Goal: Task Accomplishment & Management: Use online tool/utility

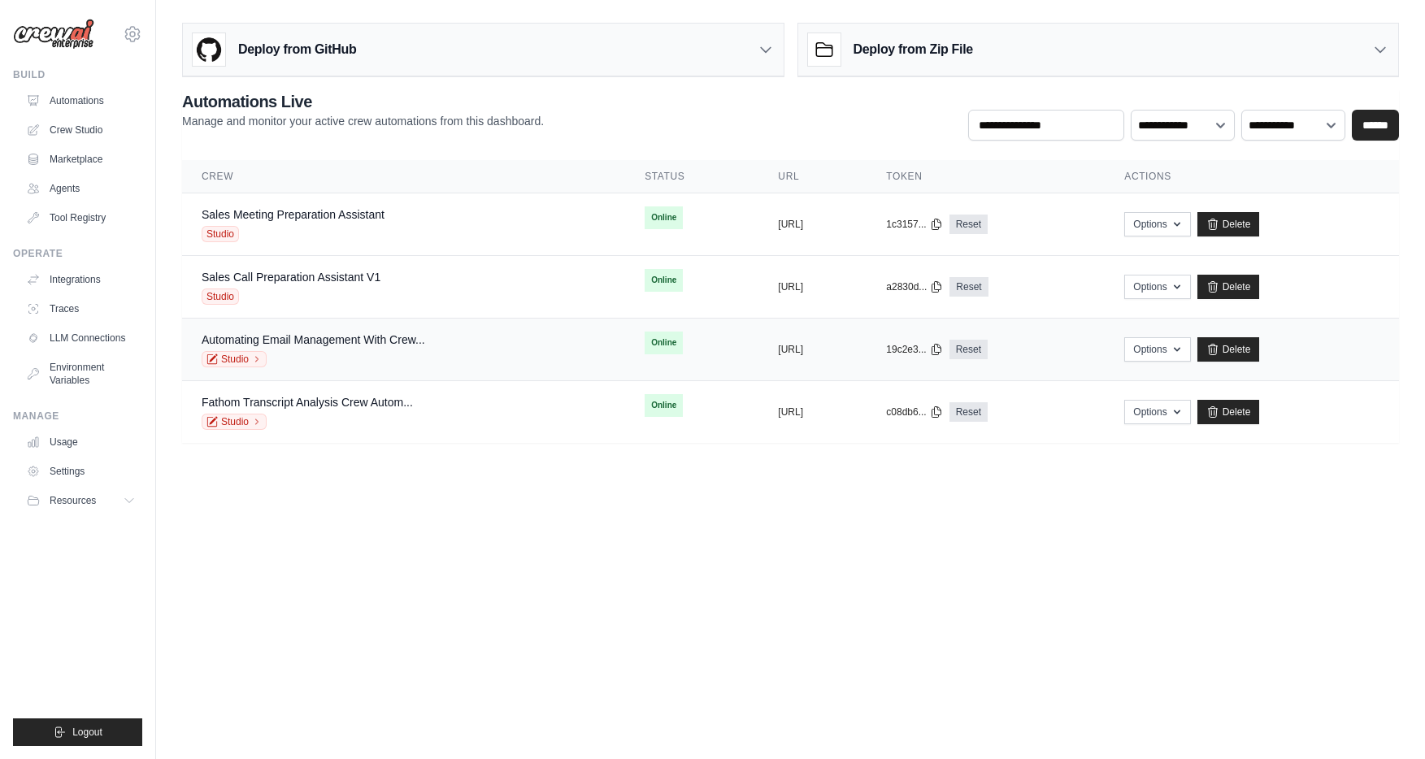
click at [420, 352] on div "Studio" at bounding box center [314, 359] width 224 height 16
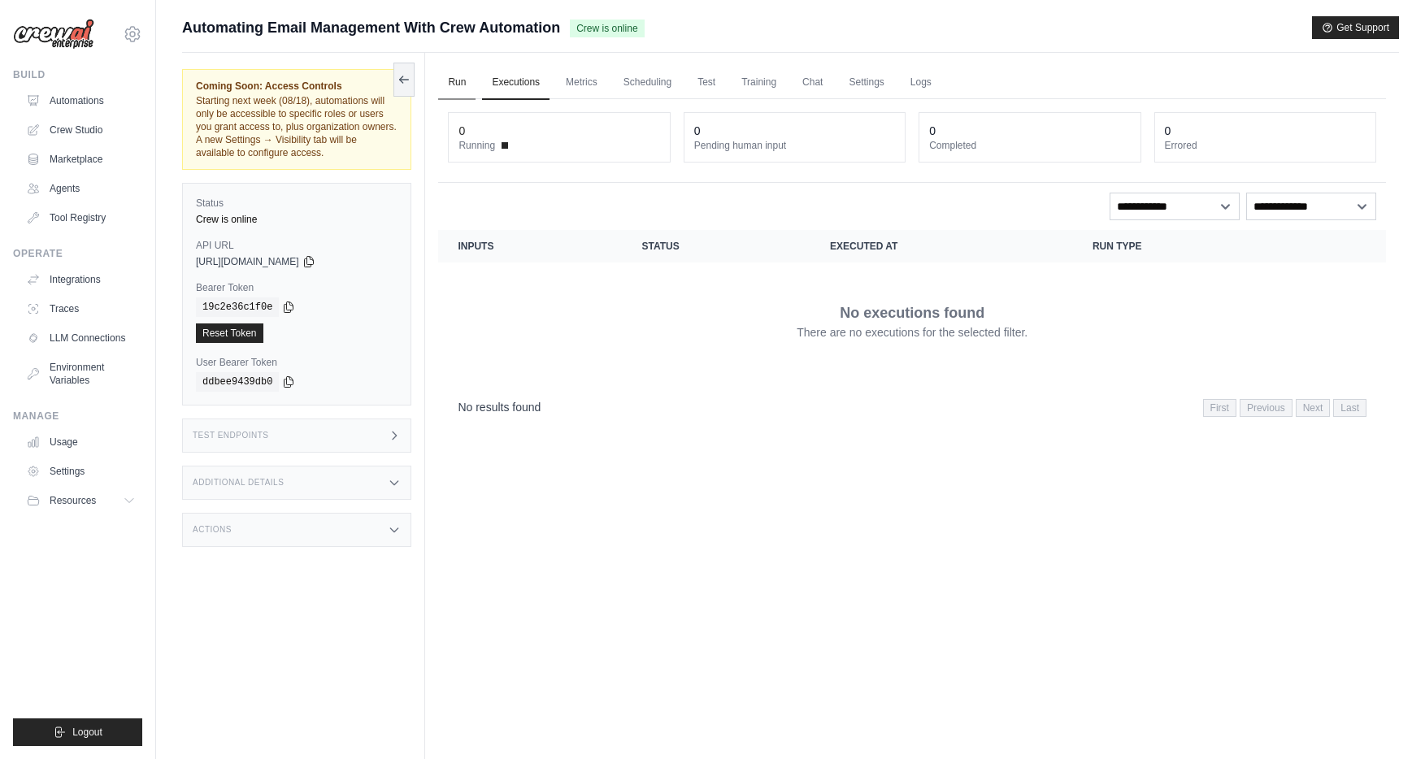
click at [458, 79] on link "Run" at bounding box center [456, 83] width 37 height 34
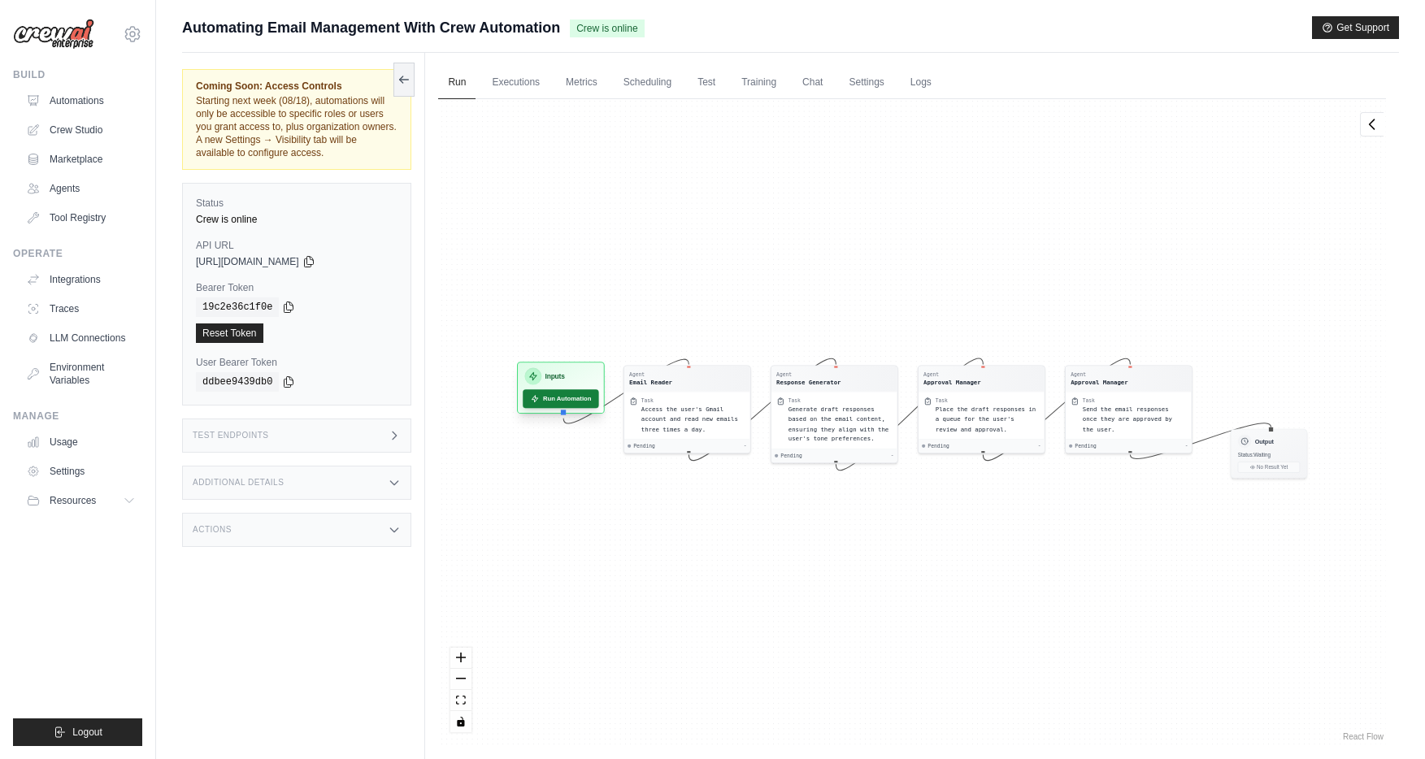
click at [577, 402] on button "Run Automation" at bounding box center [561, 398] width 76 height 19
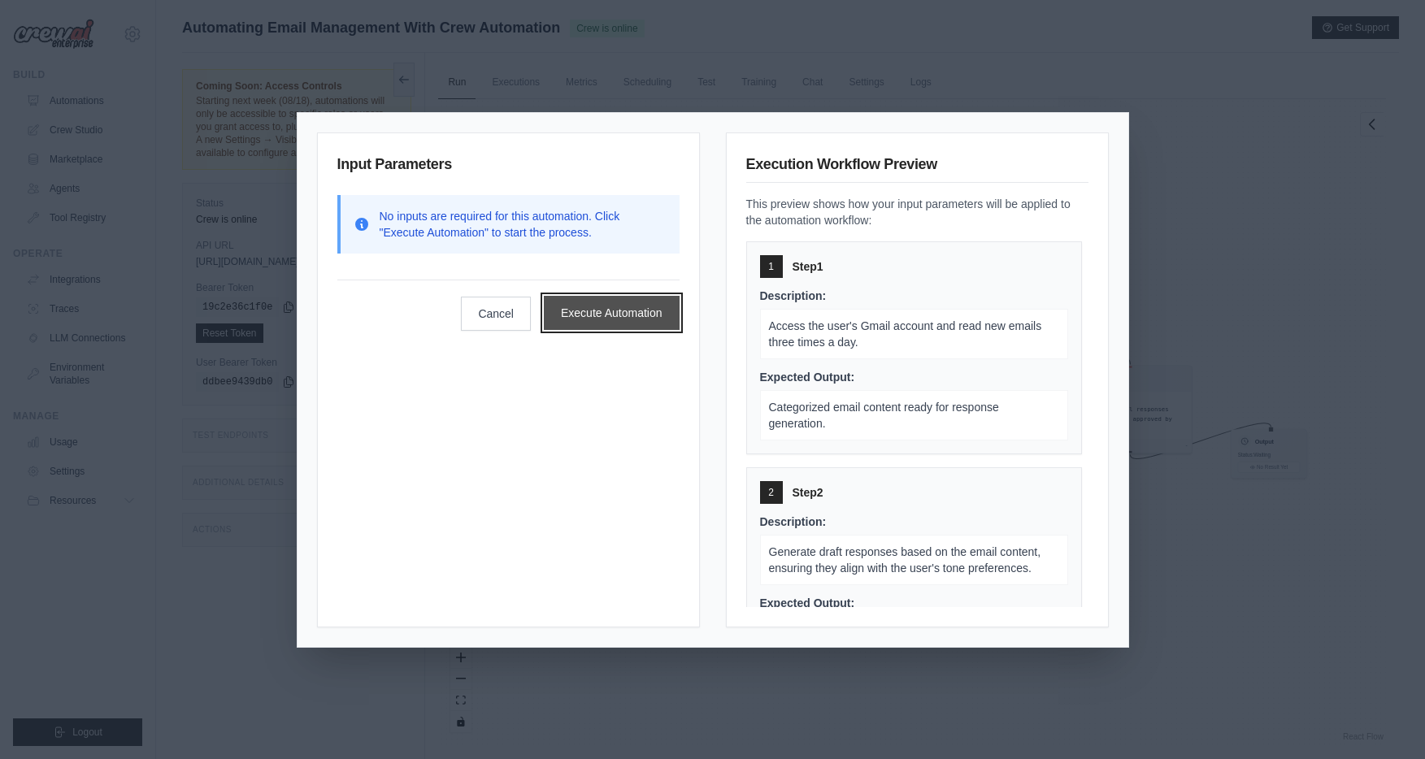
click at [631, 310] on button "Execute Automation" at bounding box center [612, 313] width 136 height 34
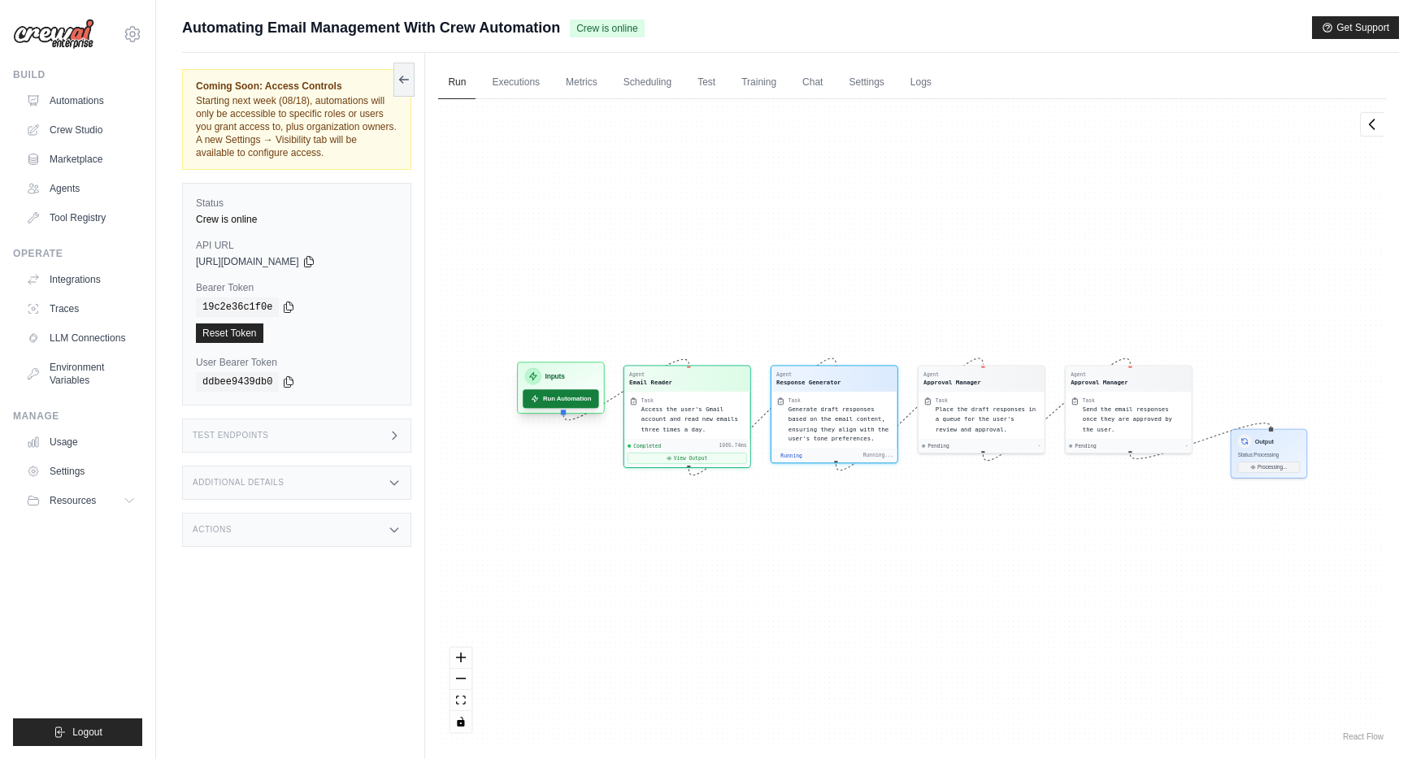
scroll to position [126, 0]
click at [75, 94] on link "Automations" at bounding box center [82, 101] width 123 height 26
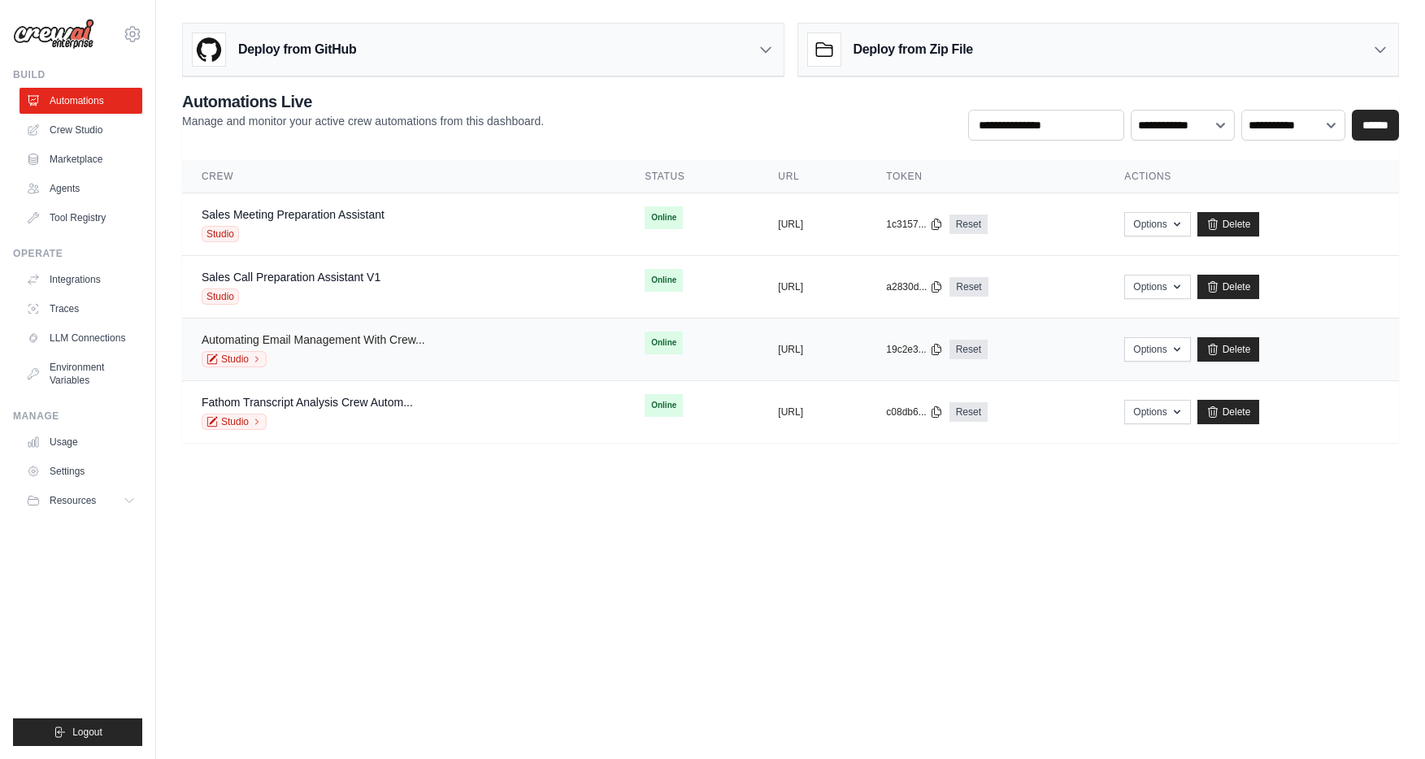
click at [424, 344] on link "Automating Email Management With Crew..." at bounding box center [314, 339] width 224 height 13
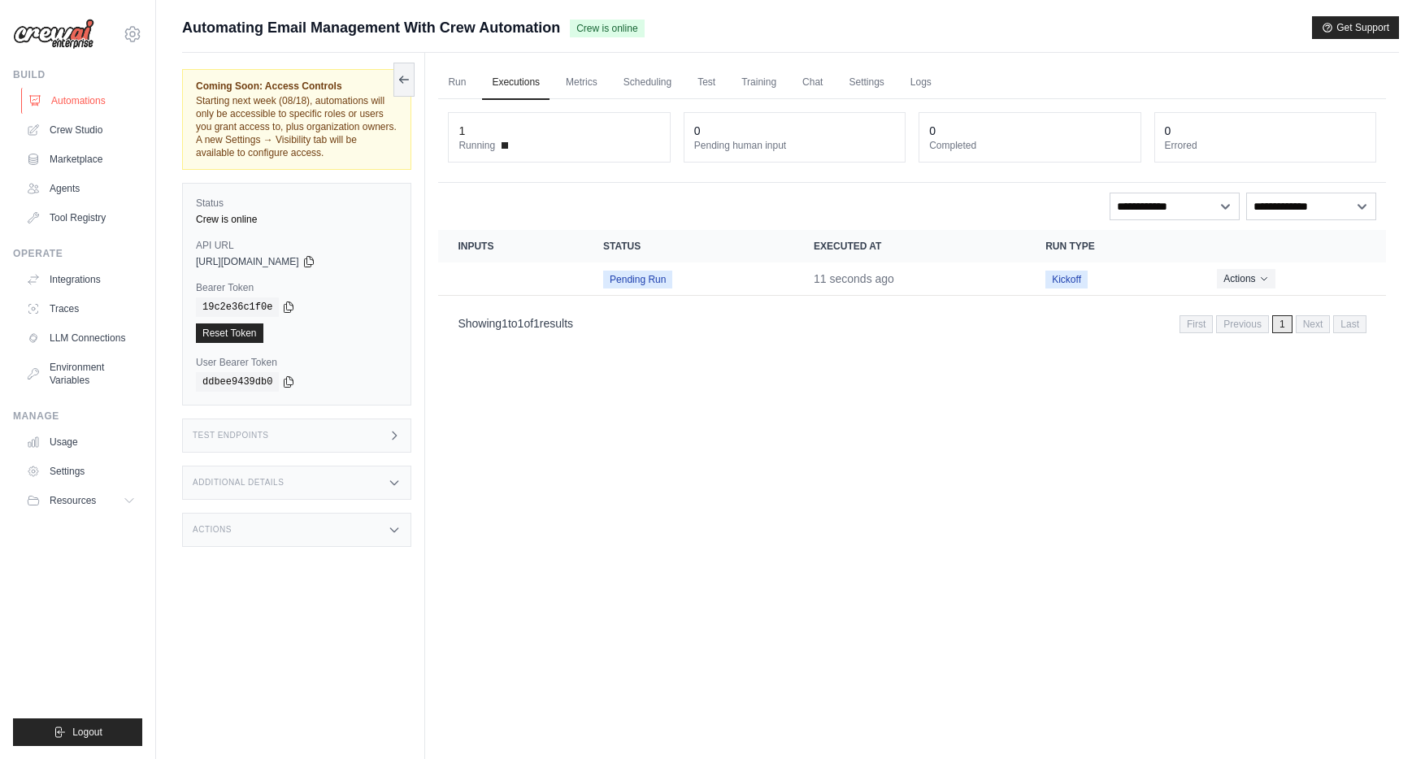
click at [85, 105] on link "Automations" at bounding box center [82, 101] width 123 height 26
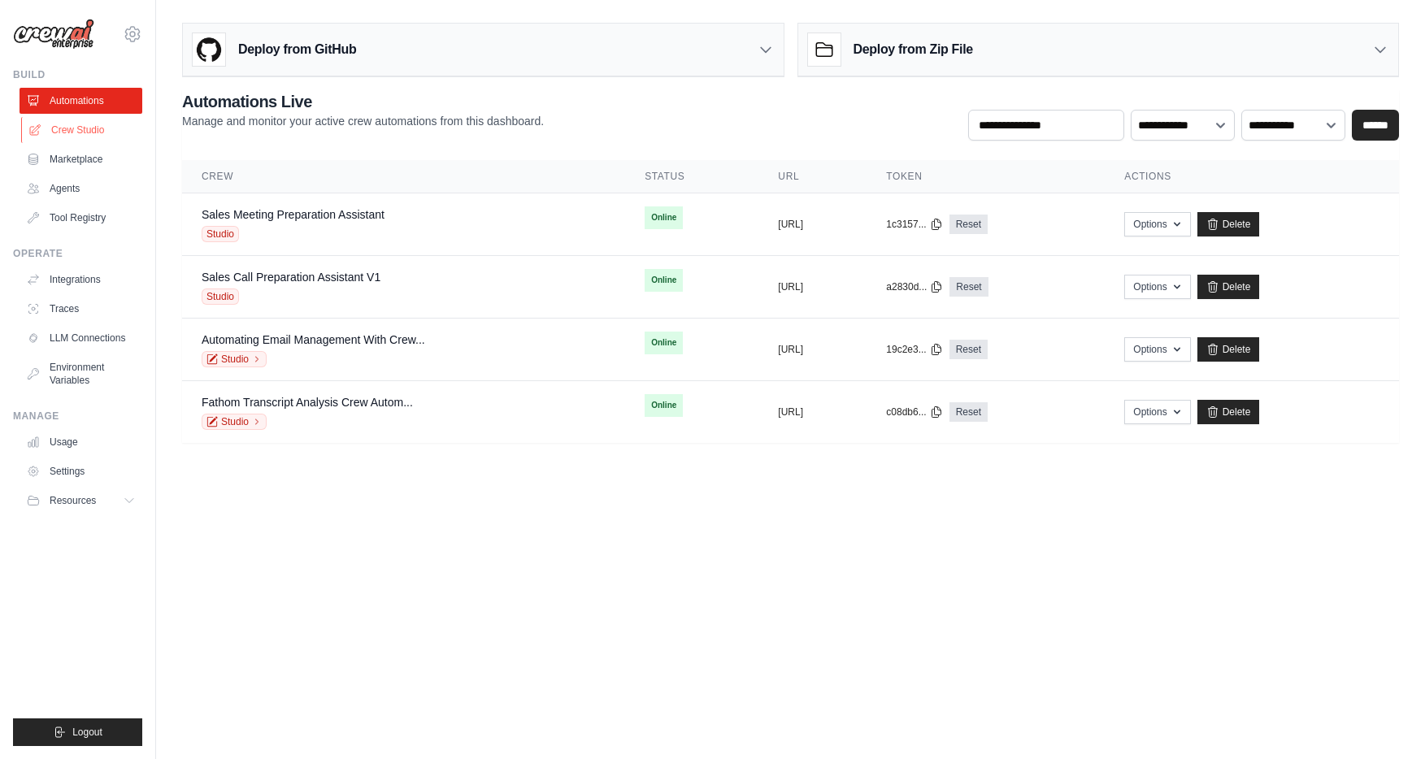
click at [90, 139] on link "Crew Studio" at bounding box center [82, 130] width 123 height 26
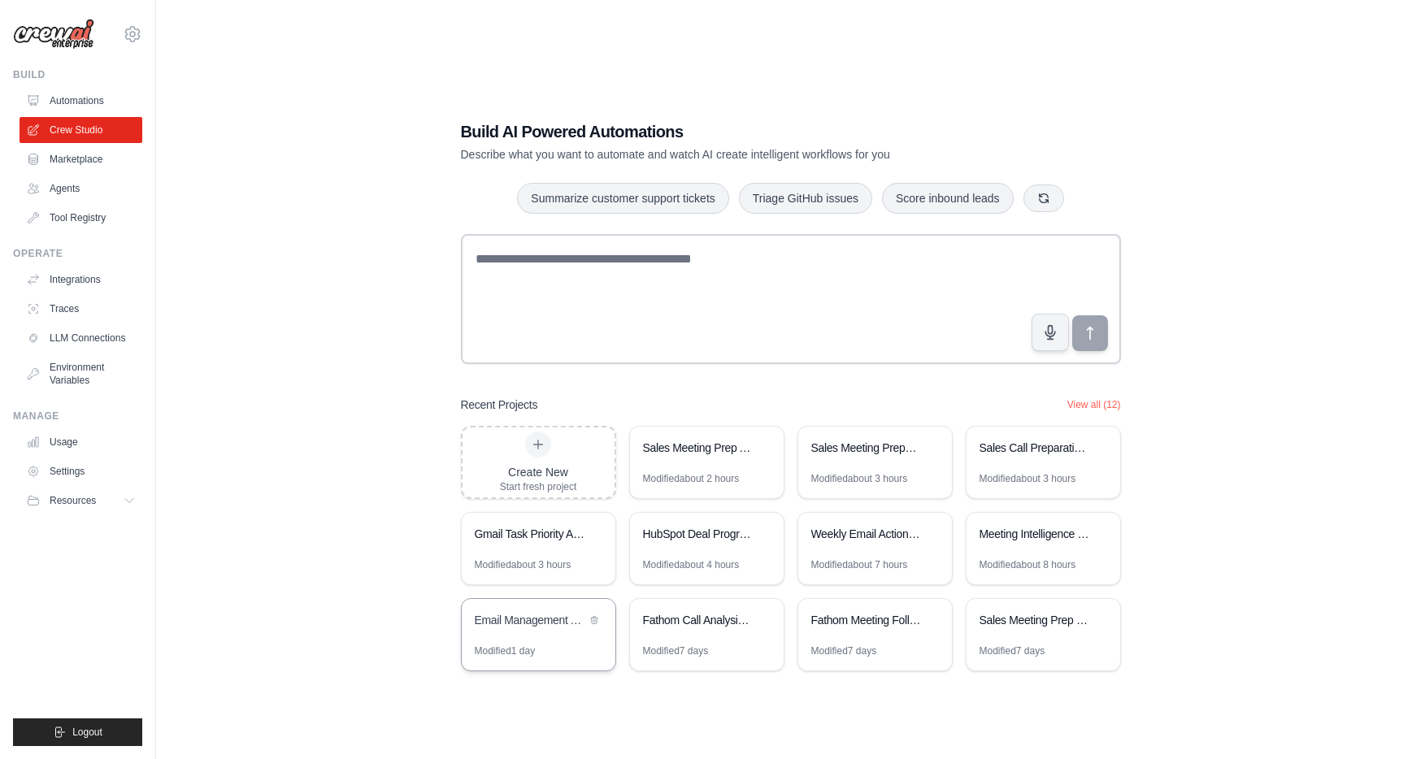
click at [529, 619] on div "Email Management Assistant" at bounding box center [530, 620] width 111 height 16
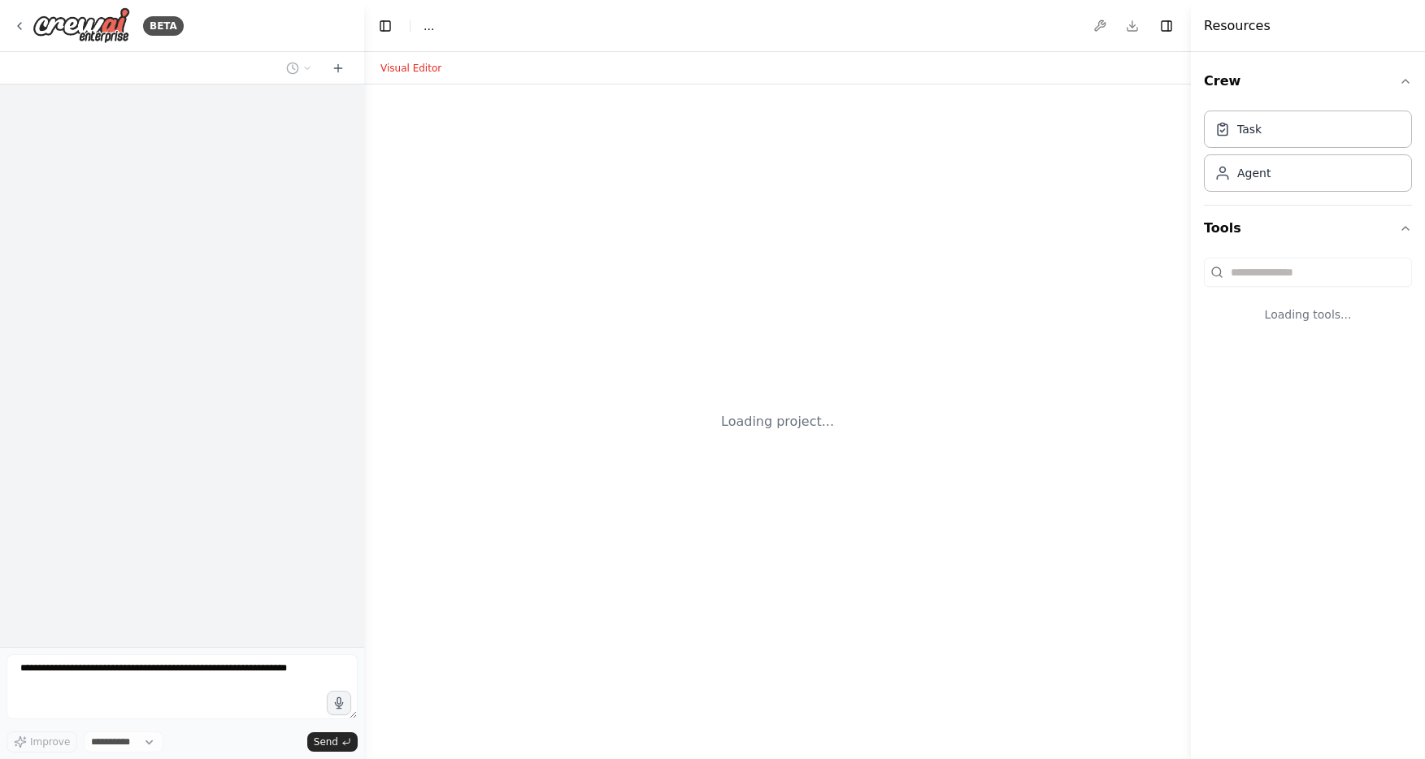
select select "****"
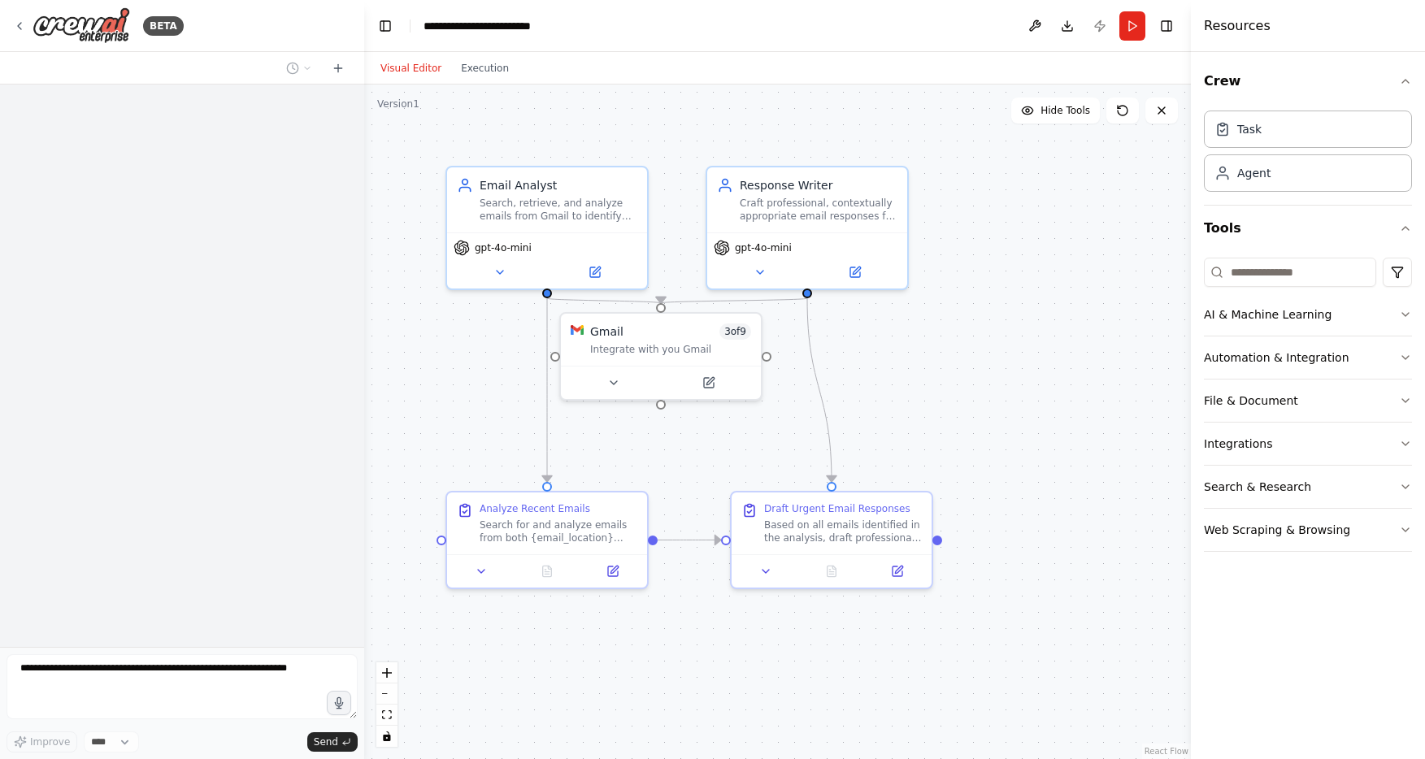
scroll to position [7189, 0]
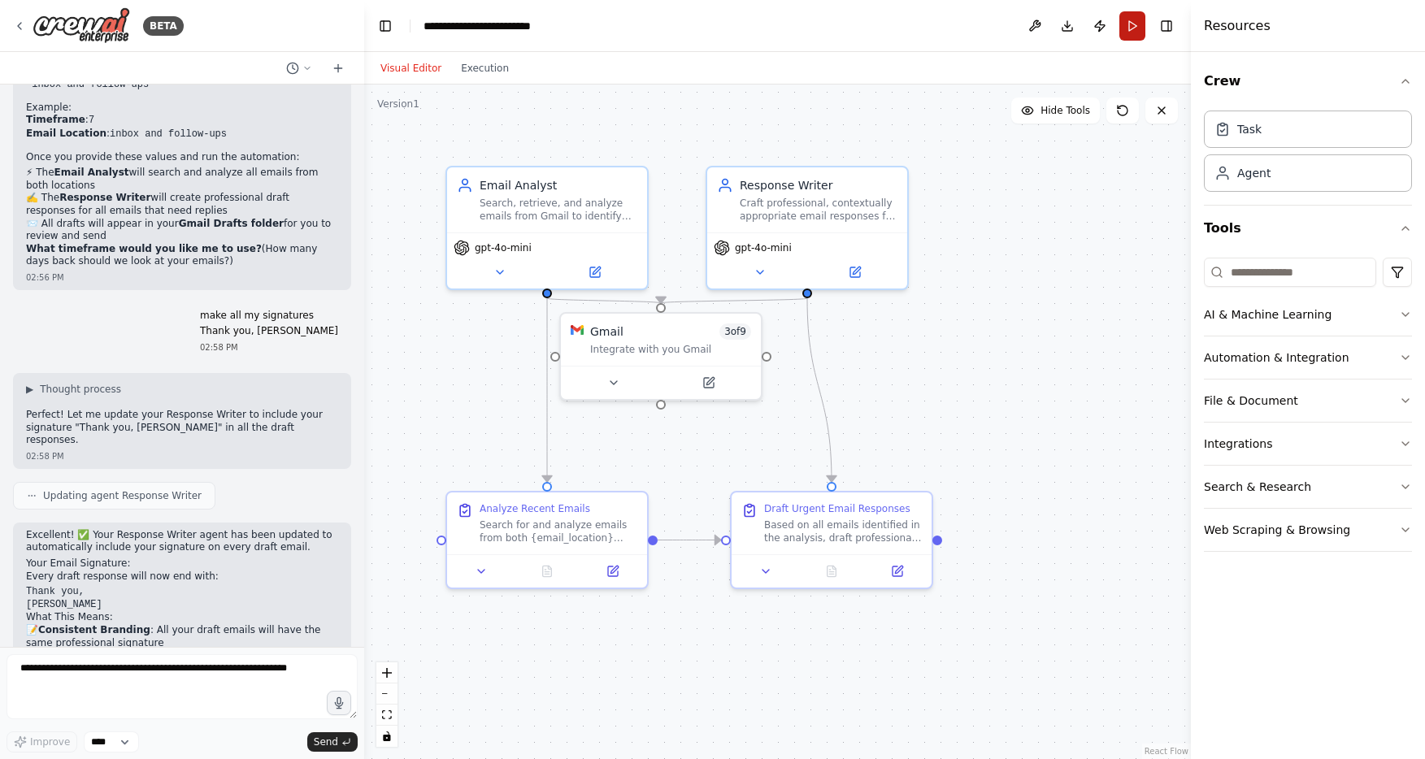
click at [1134, 29] on button "Run" at bounding box center [1132, 25] width 26 height 29
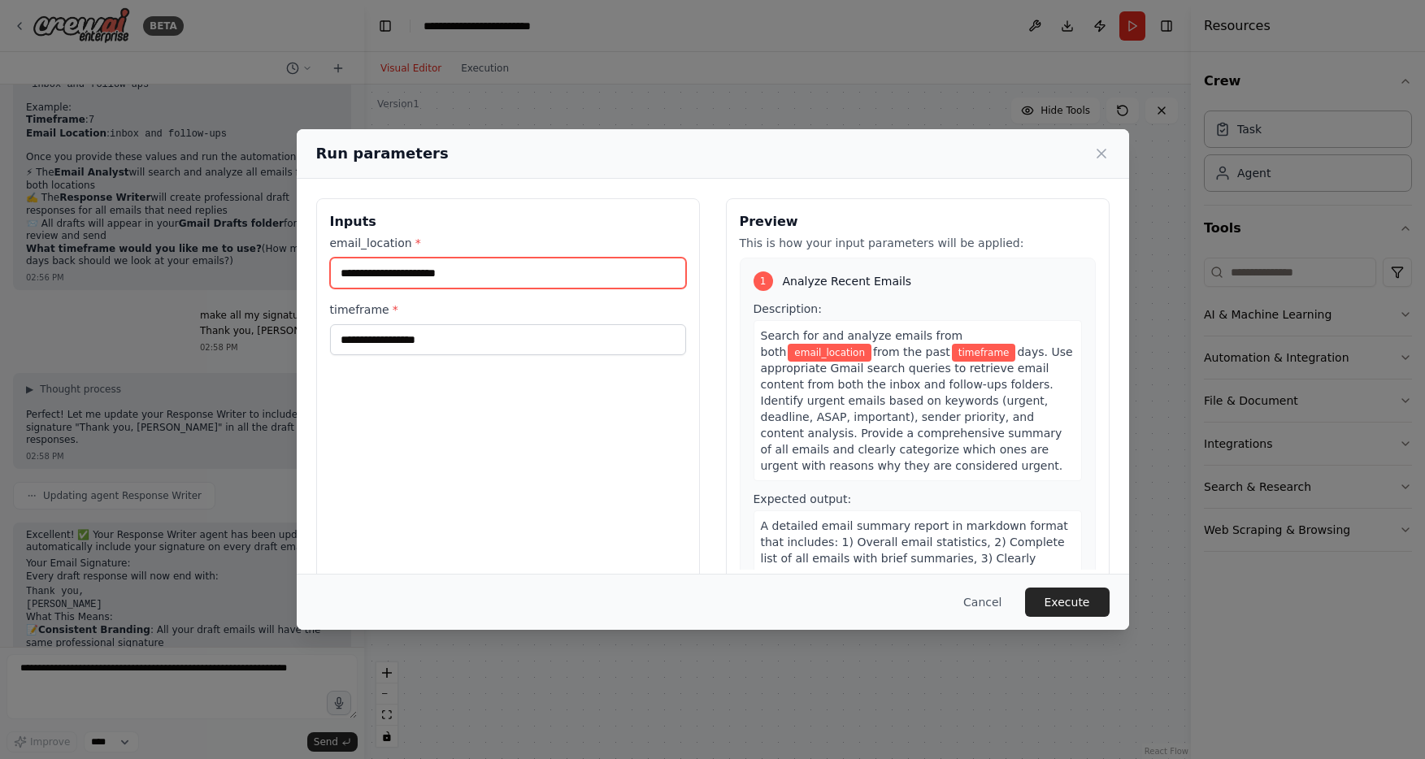
click at [432, 272] on input "email_location *" at bounding box center [508, 273] width 356 height 31
type input "**********"
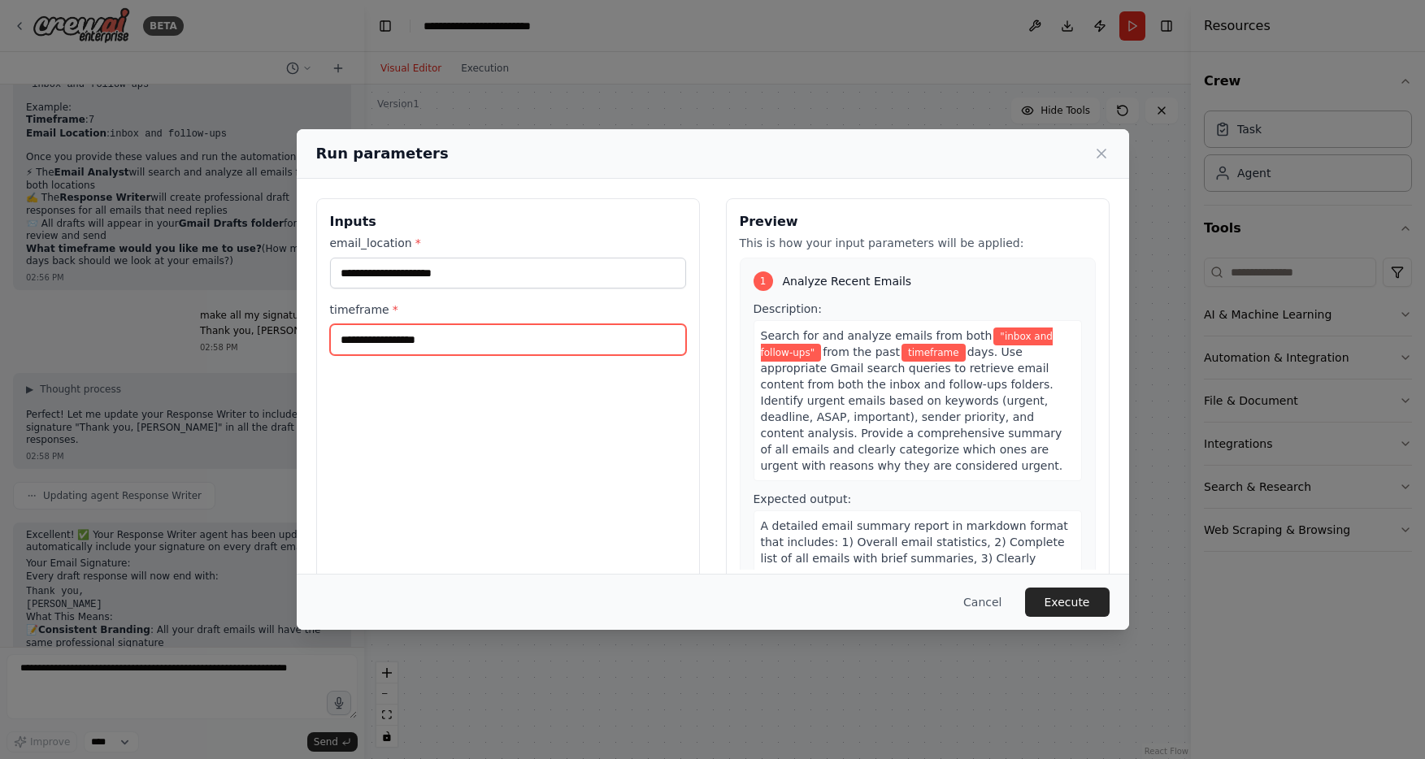
click at [428, 350] on input "timeframe *" at bounding box center [508, 339] width 356 height 31
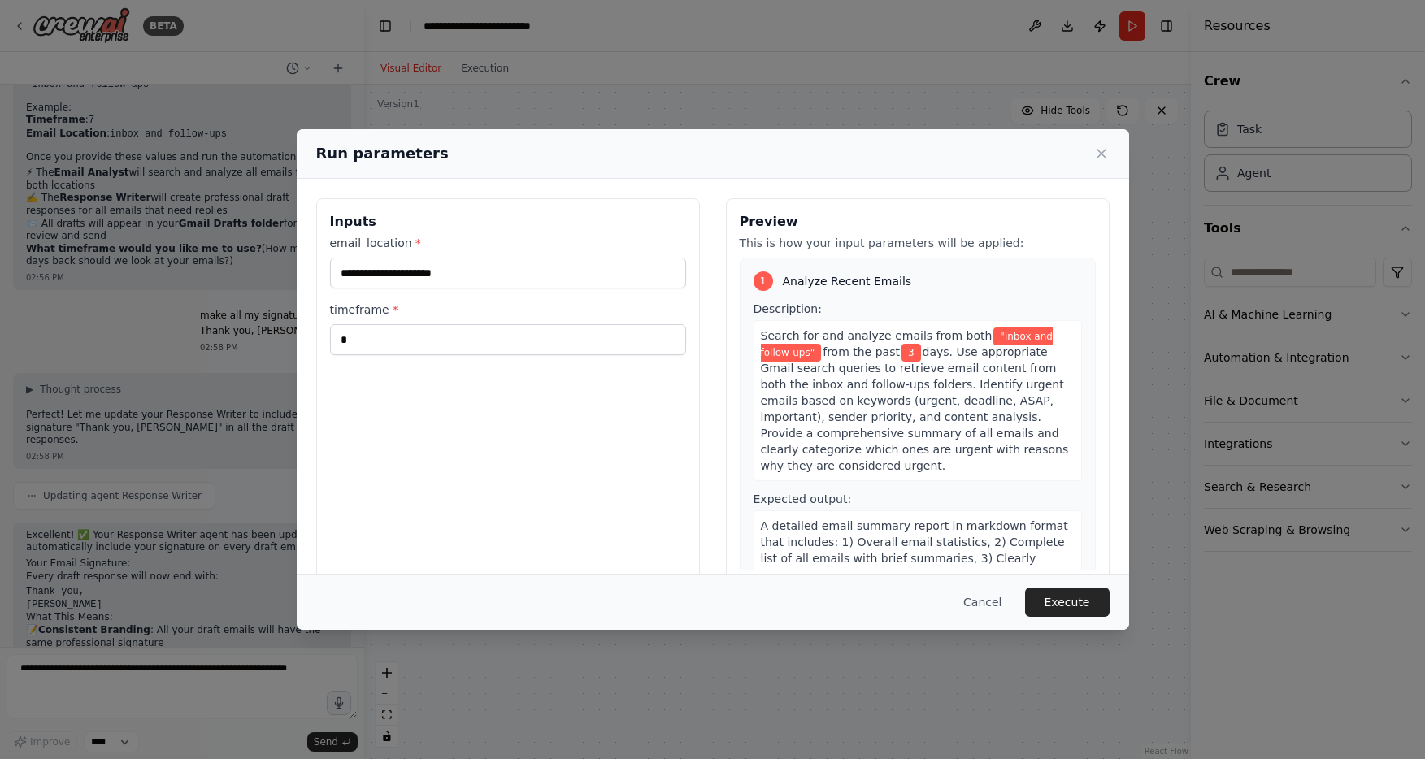
click at [625, 435] on div "**********" at bounding box center [508, 390] width 384 height 385
click at [415, 344] on input "*" at bounding box center [508, 339] width 356 height 31
type input "*"
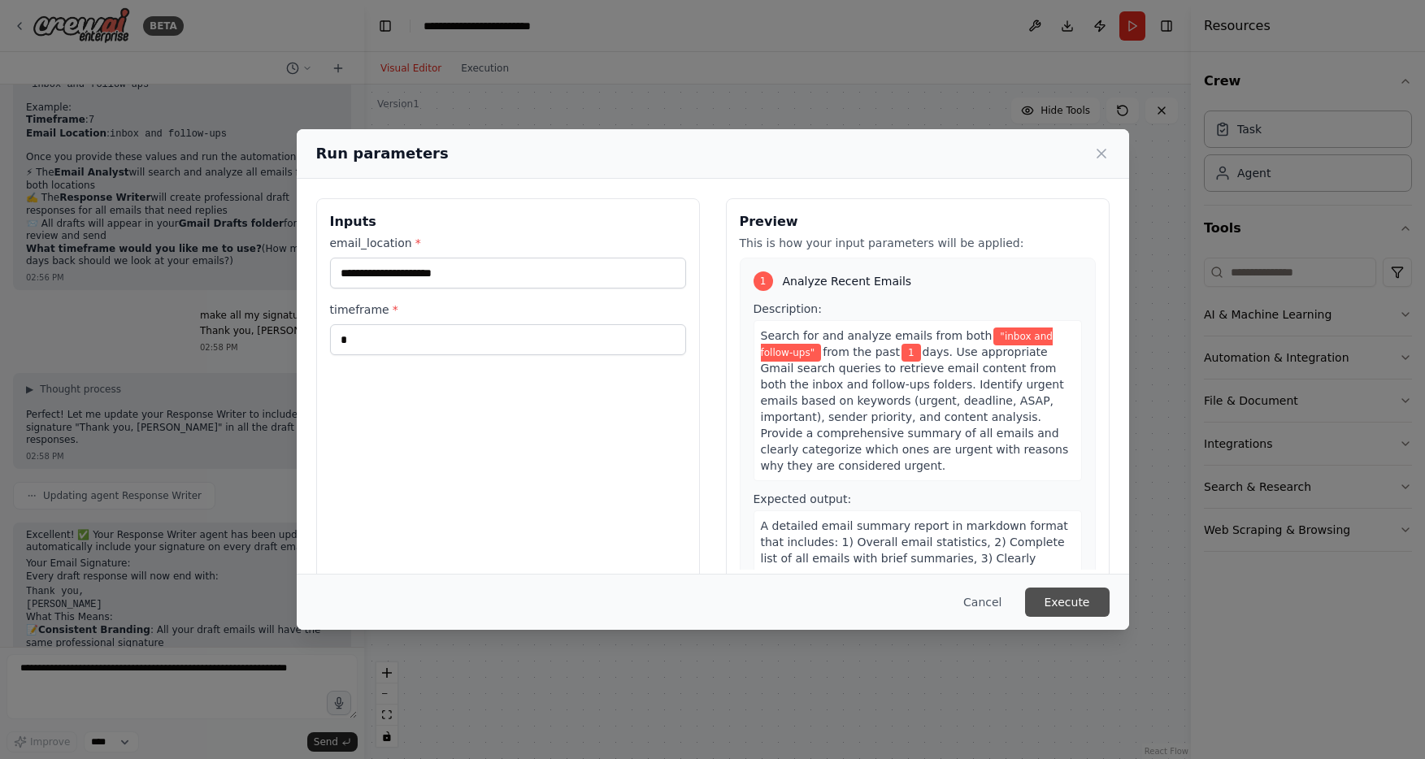
click at [1068, 597] on button "Execute" at bounding box center [1067, 602] width 85 height 29
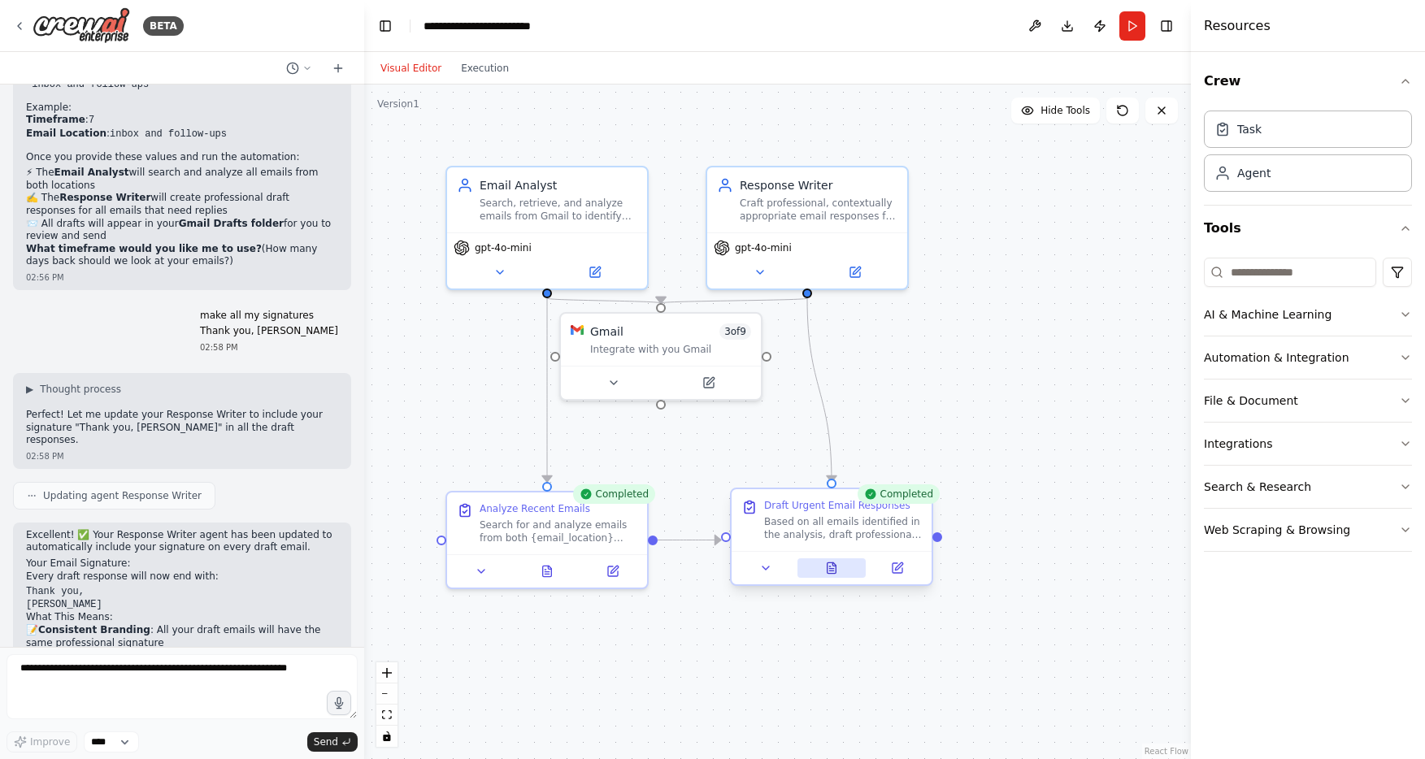
click at [832, 570] on icon at bounding box center [831, 567] width 9 height 11
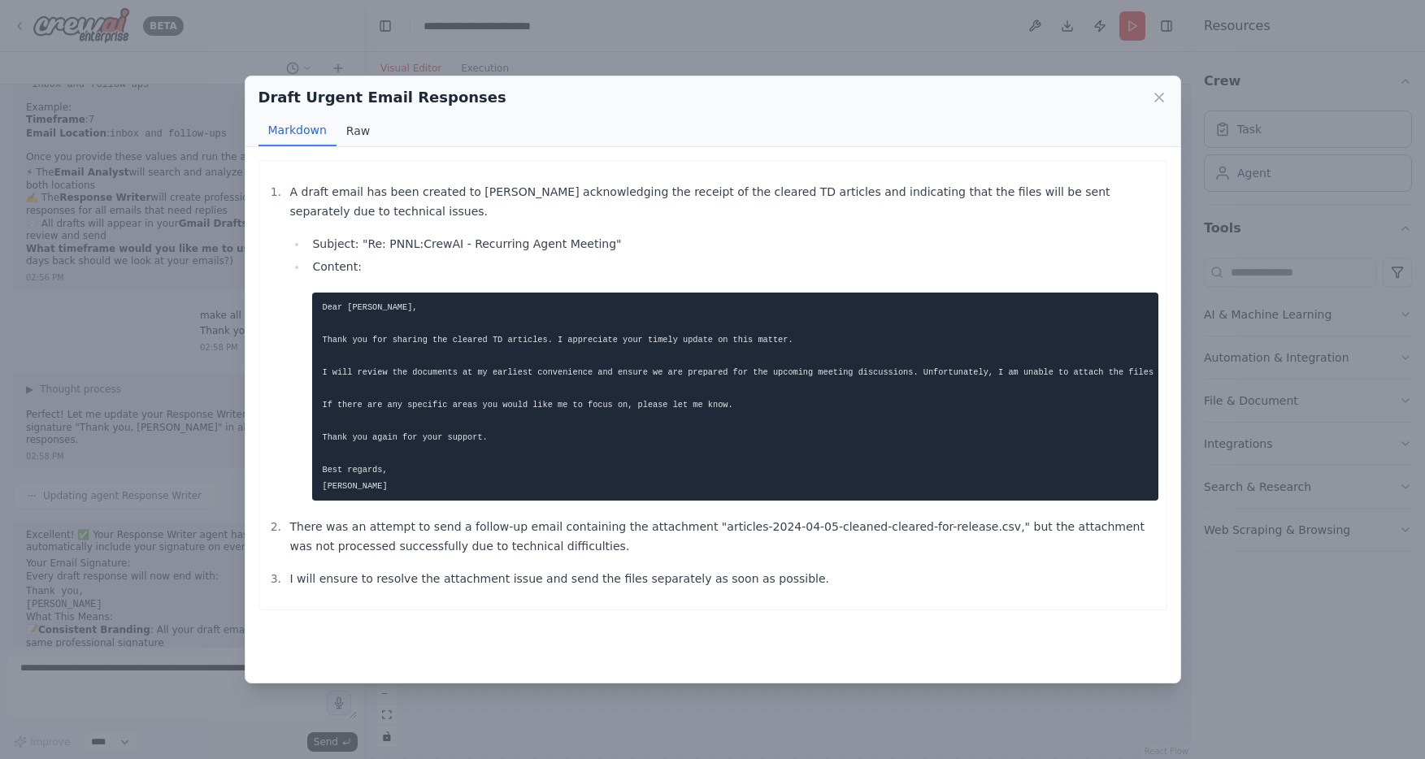
click at [353, 128] on button "Raw" at bounding box center [357, 130] width 43 height 31
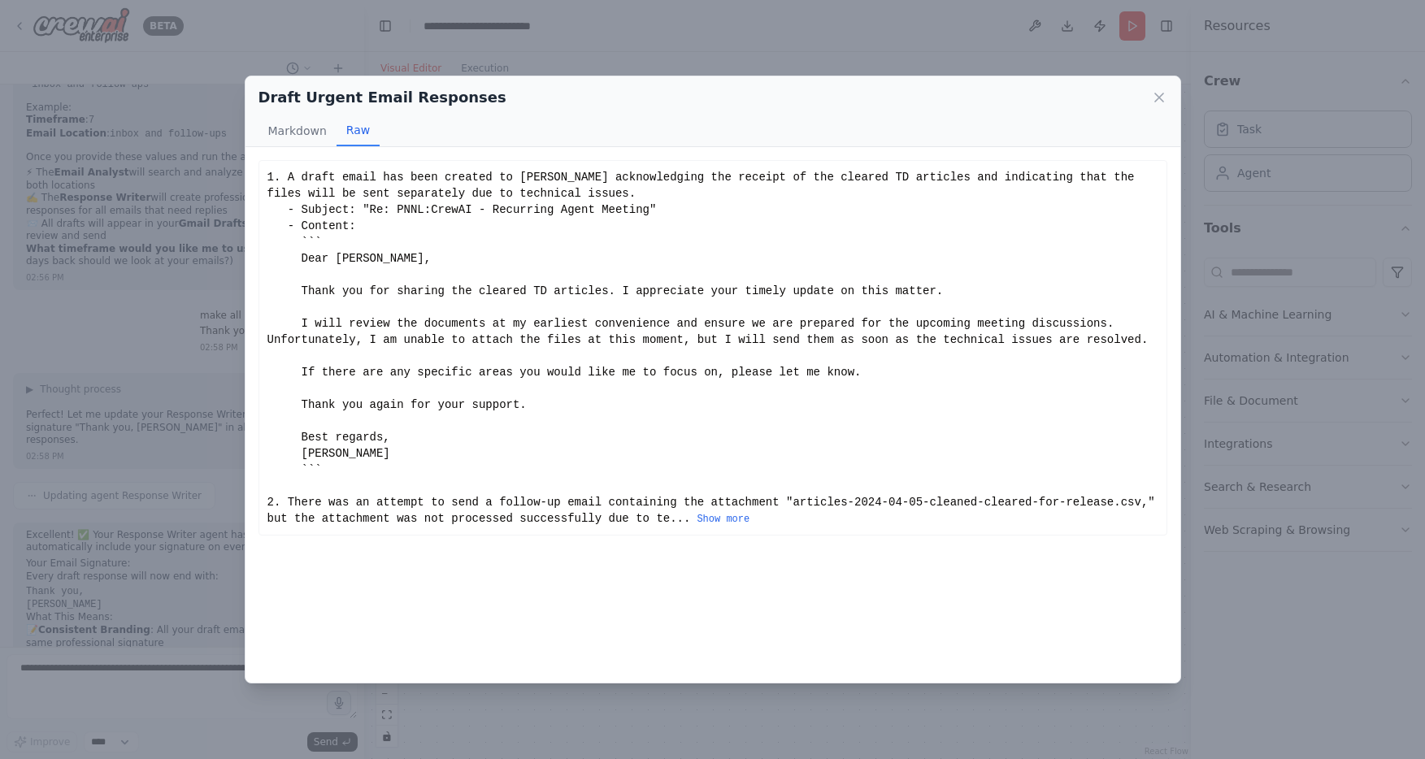
click at [96, 58] on div "Draft Urgent Email Responses Markdown Raw A draft email has been created to Gre…" at bounding box center [712, 379] width 1425 height 759
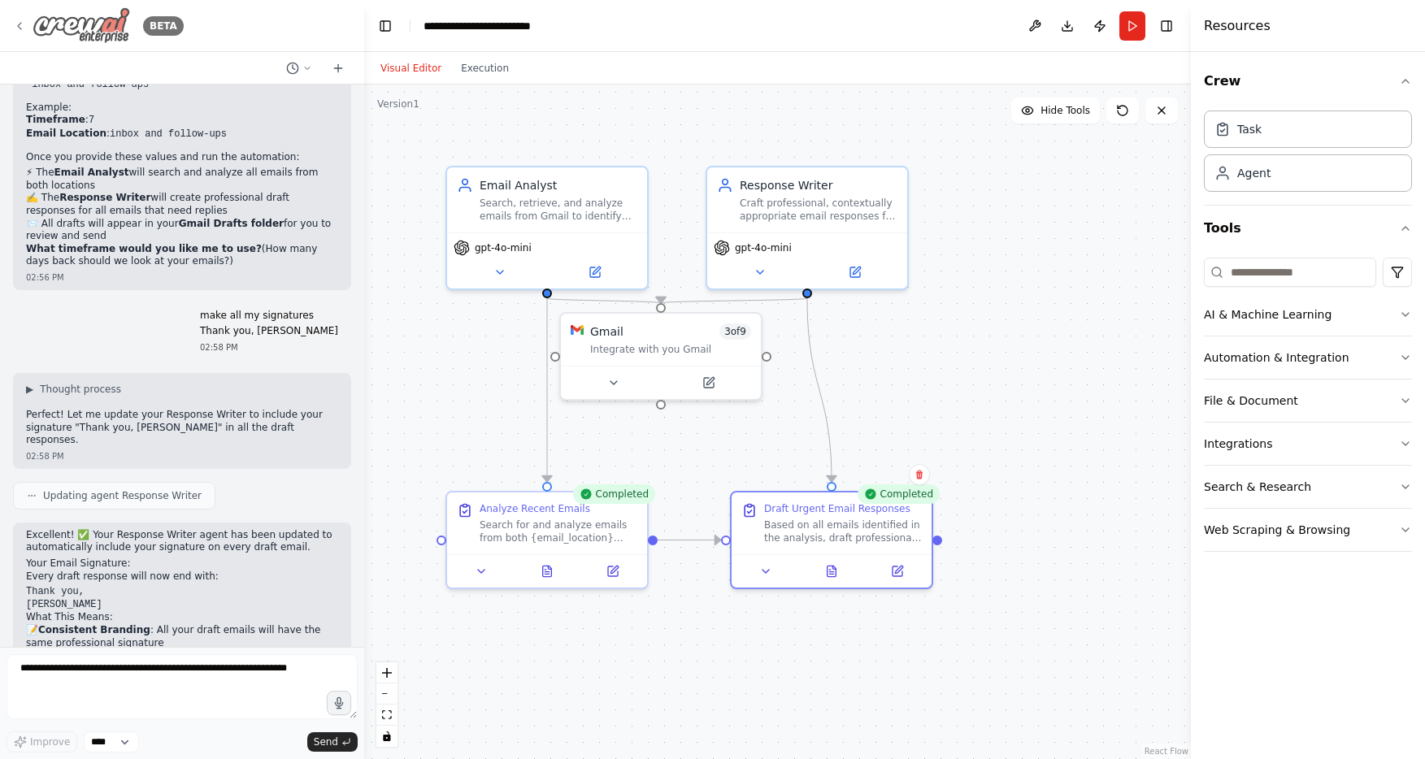
click at [26, 29] on div "BETA" at bounding box center [98, 25] width 171 height 37
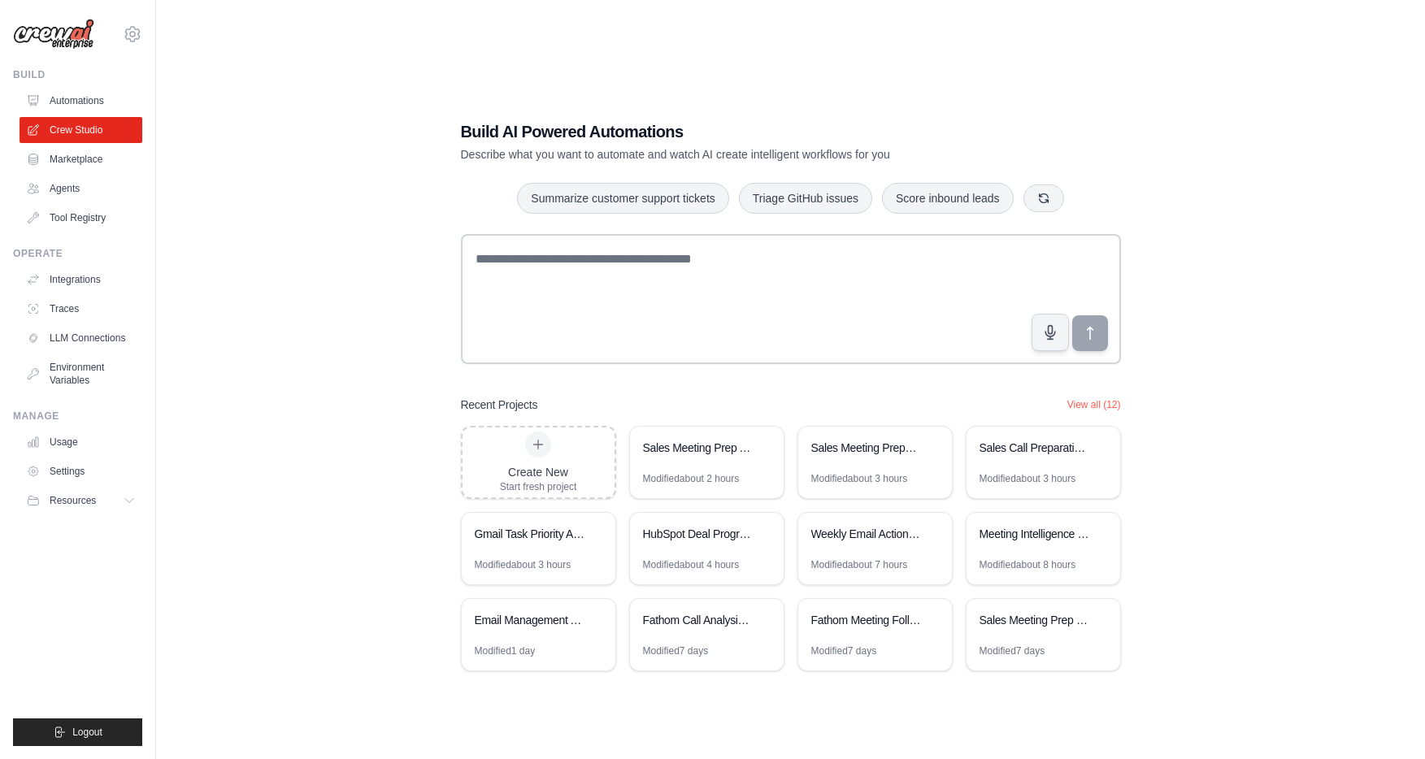
click at [26, 29] on img at bounding box center [53, 34] width 81 height 31
click at [554, 626] on div "Email Management Assistant" at bounding box center [530, 620] width 111 height 16
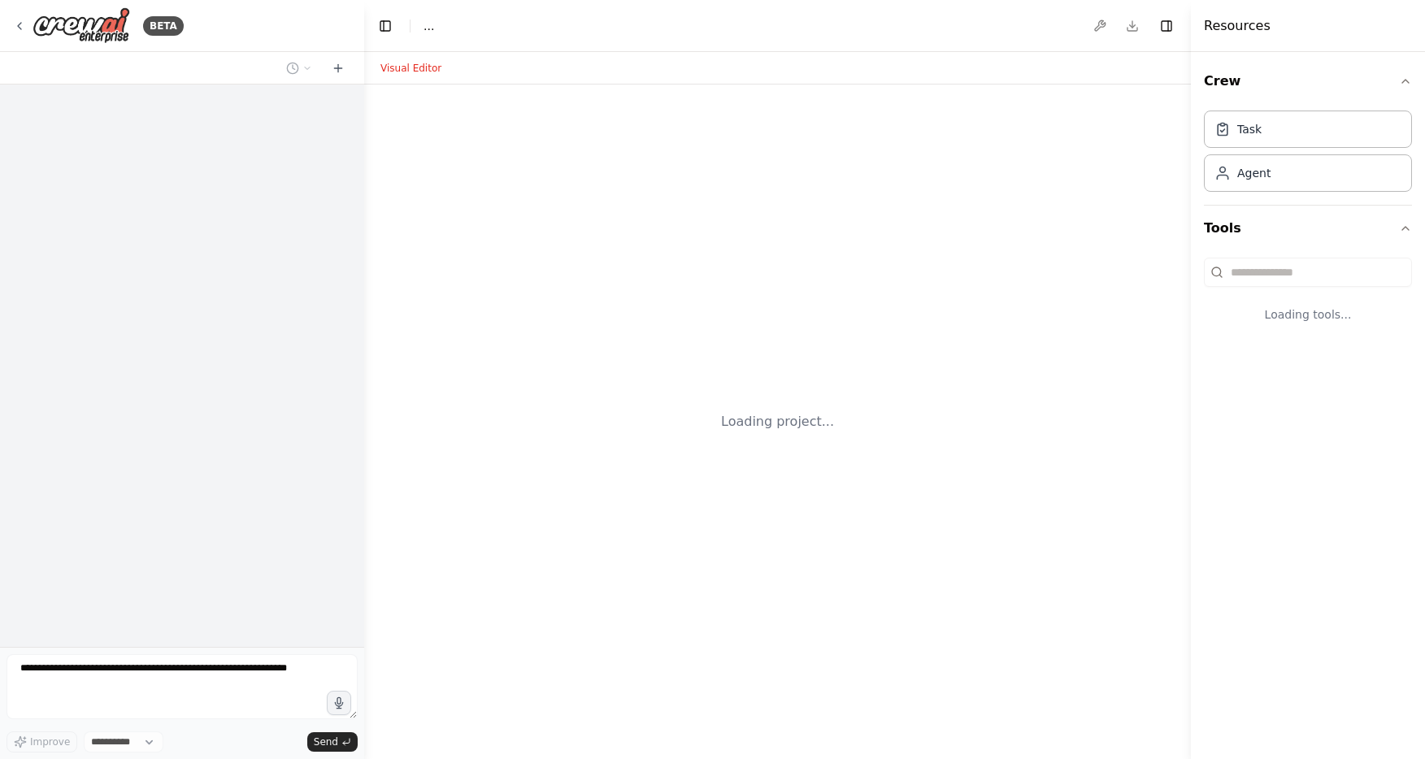
select select "****"
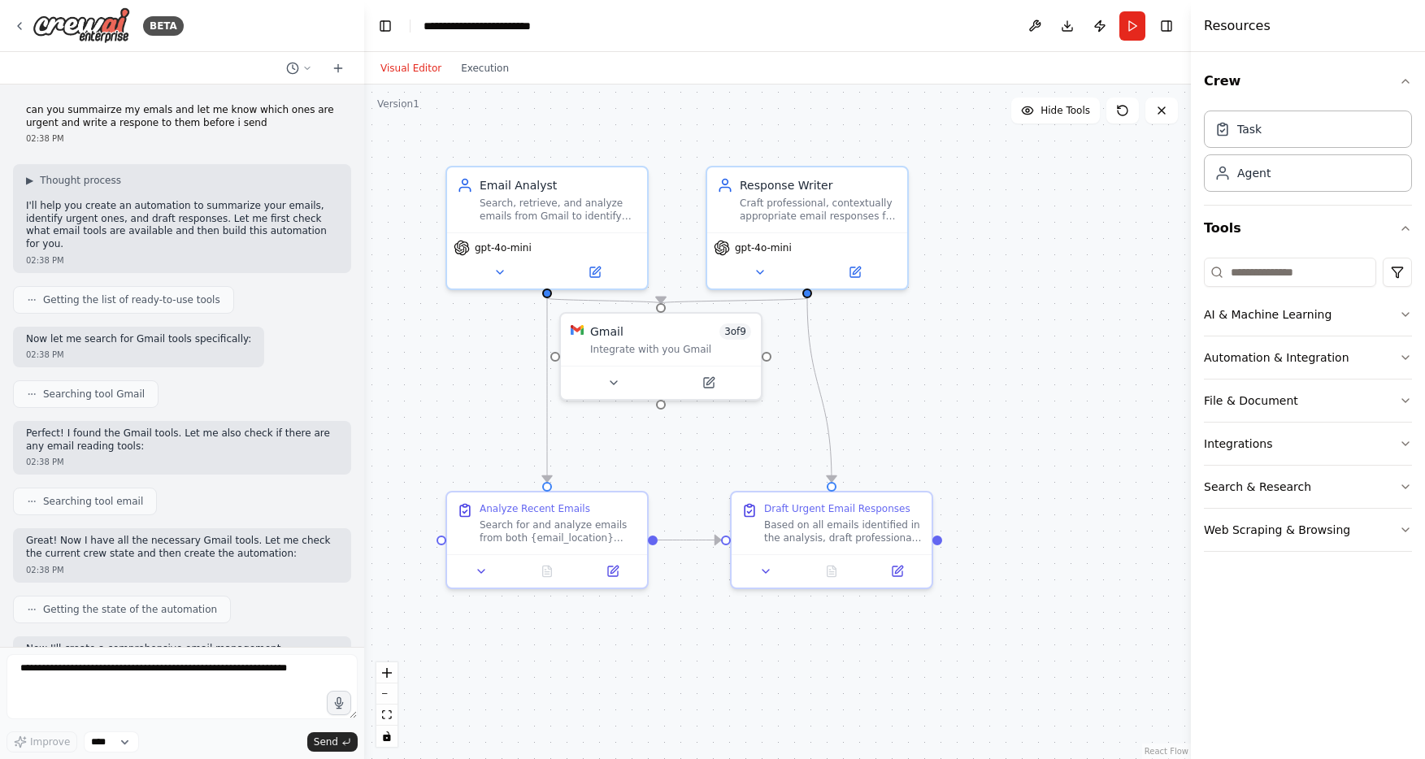
scroll to position [7189, 0]
